Goal: Check status

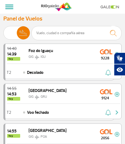
select select "es"
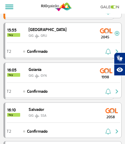
scroll to position [421, 0]
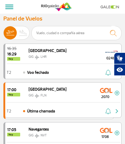
select select "es"
click at [22, 34] on img at bounding box center [23, 32] width 13 height 13
click at [3, 30] on input "[PERSON_NAME]" at bounding box center [3, 30] width 0 height 0
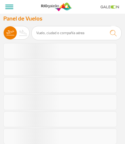
select select "es"
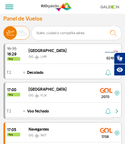
click at [22, 32] on img at bounding box center [23, 32] width 13 height 13
click at [3, 30] on input "[PERSON_NAME]" at bounding box center [3, 30] width 0 height 0
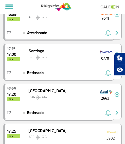
scroll to position [131, 0]
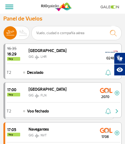
select select "es"
click at [25, 35] on img at bounding box center [23, 32] width 13 height 13
click at [3, 30] on input "[PERSON_NAME]" at bounding box center [3, 30] width 0 height 0
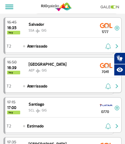
scroll to position [53, 0]
